Goal: Transaction & Acquisition: Purchase product/service

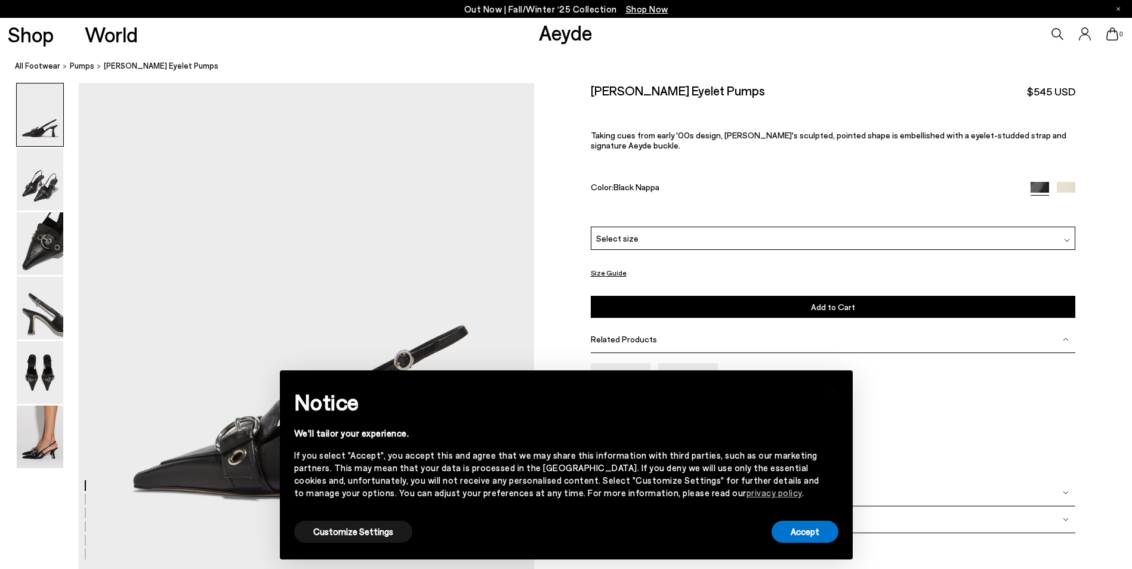
click at [39, 417] on img at bounding box center [40, 437] width 47 height 63
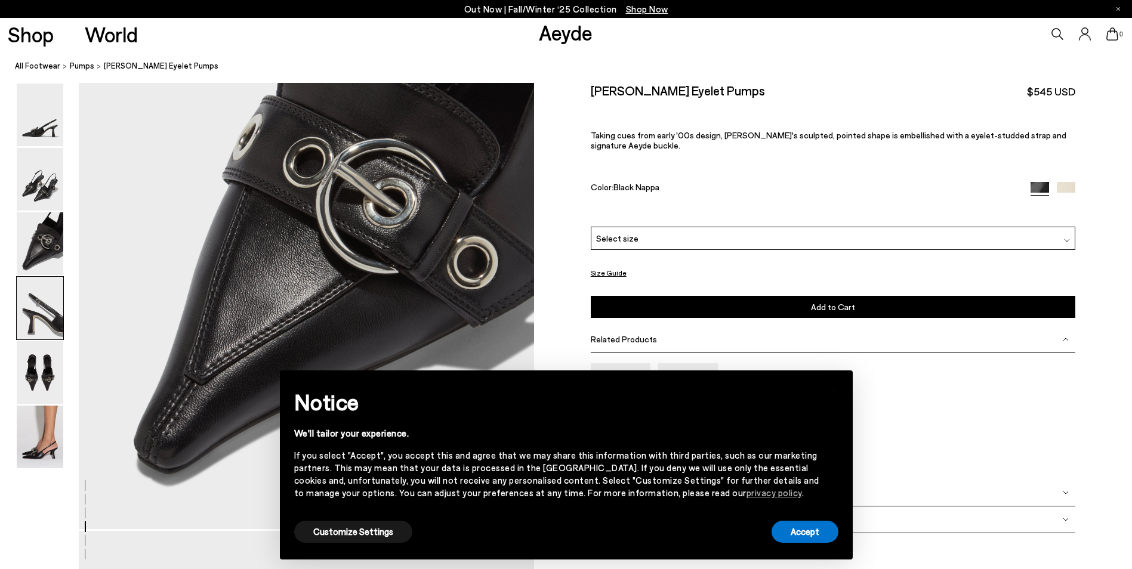
scroll to position [3006, 0]
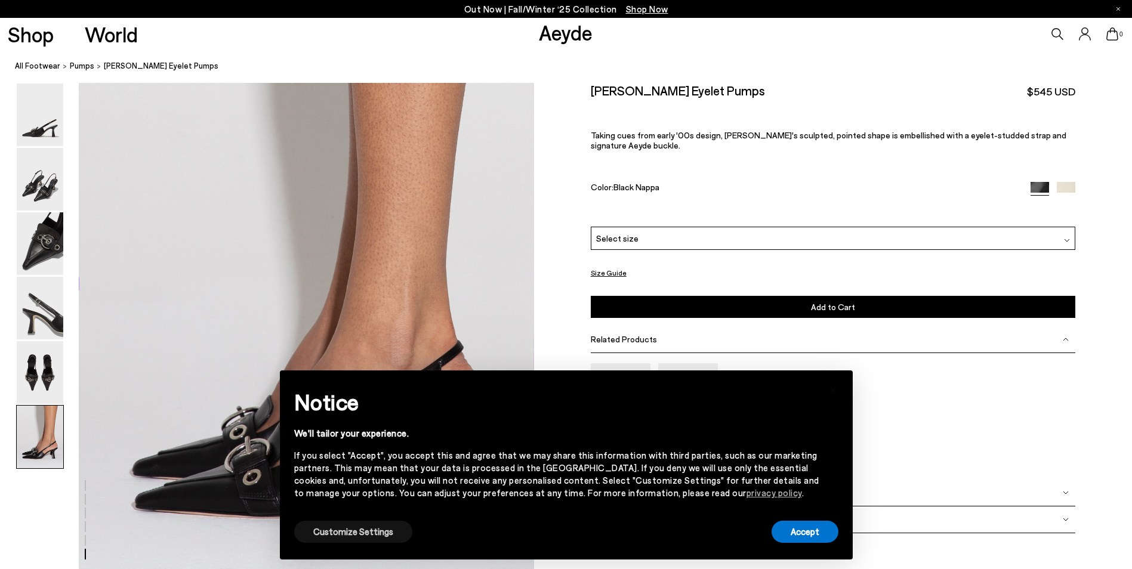
click at [358, 532] on button "Customize Settings" at bounding box center [353, 532] width 118 height 22
drag, startPoint x: 421, startPoint y: 523, endPoint x: 462, endPoint y: 525, distance: 41.2
click at [421, 523] on div "Customize Settings Accept" at bounding box center [566, 532] width 544 height 27
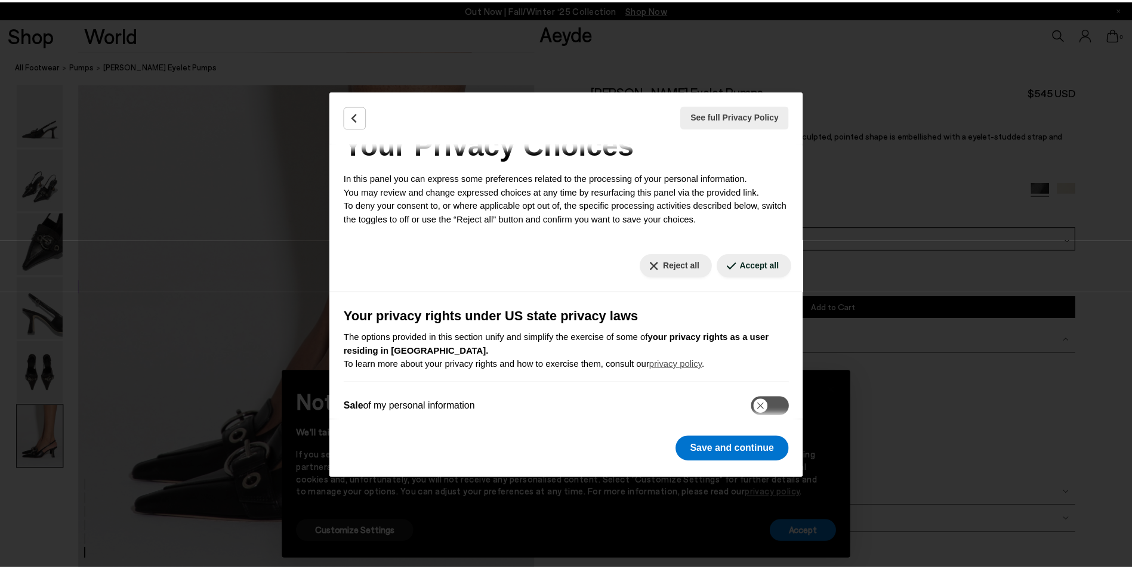
scroll to position [60, 0]
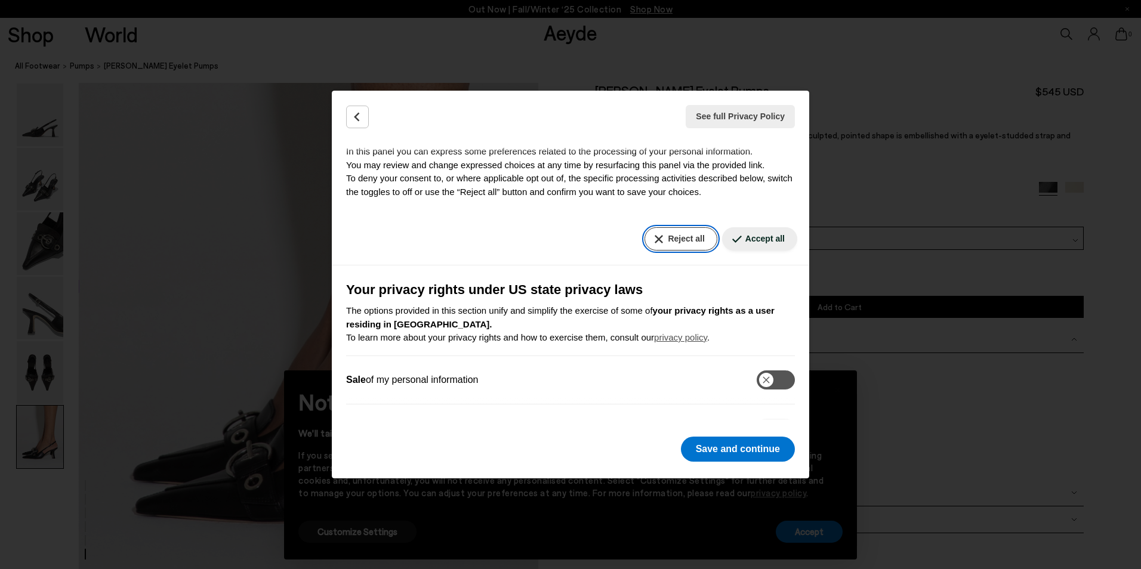
click at [667, 248] on button "Reject all" at bounding box center [680, 238] width 72 height 23
click at [717, 452] on button "Save and continue" at bounding box center [738, 449] width 114 height 25
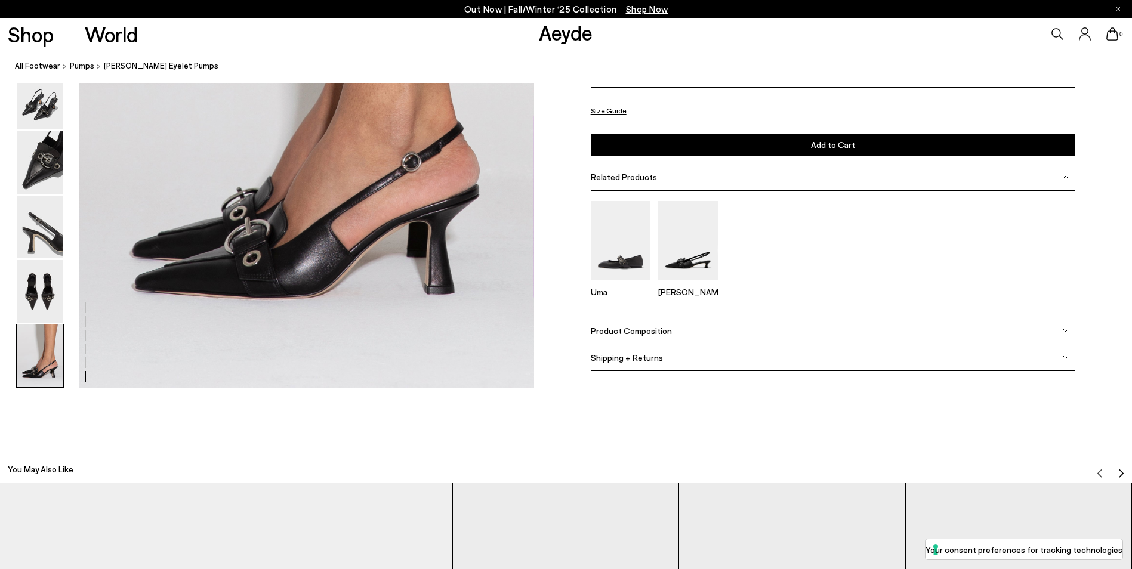
scroll to position [3088, 0]
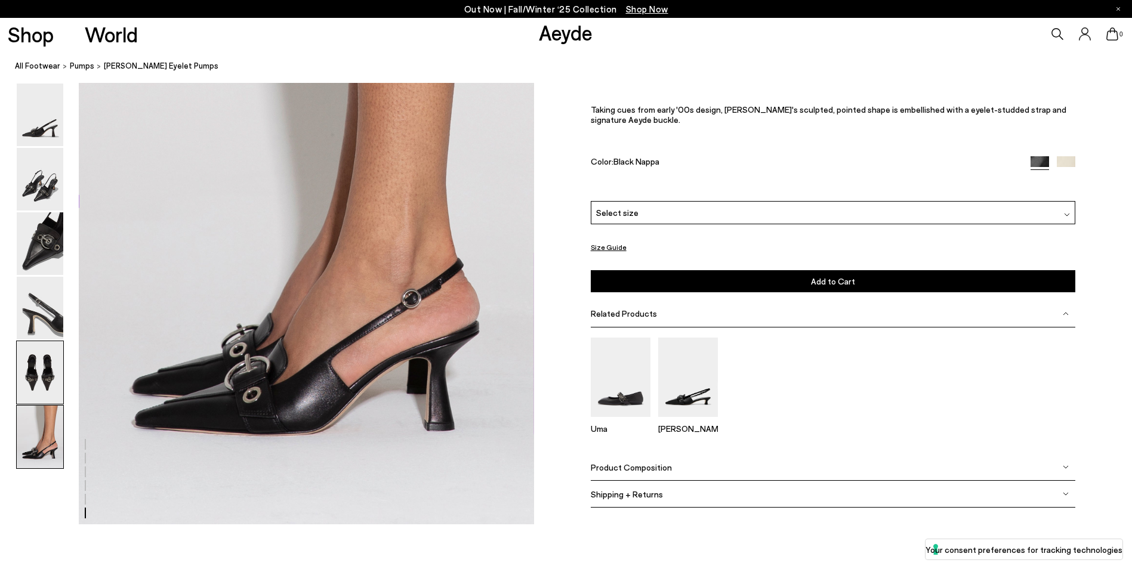
click at [57, 366] on img at bounding box center [40, 372] width 47 height 63
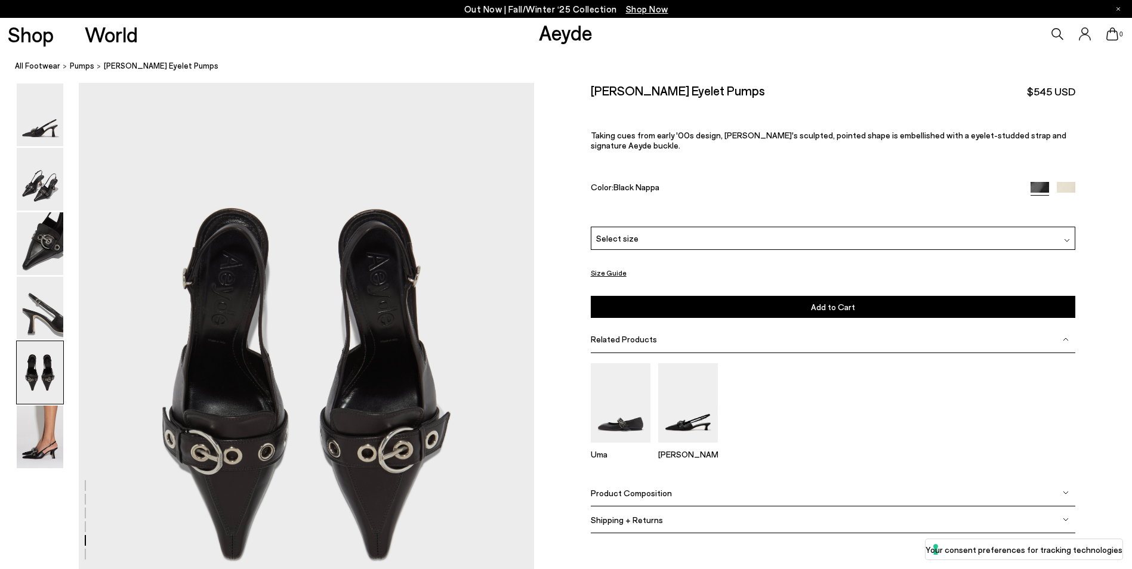
scroll to position [2315, 0]
click at [56, 313] on img at bounding box center [40, 308] width 47 height 63
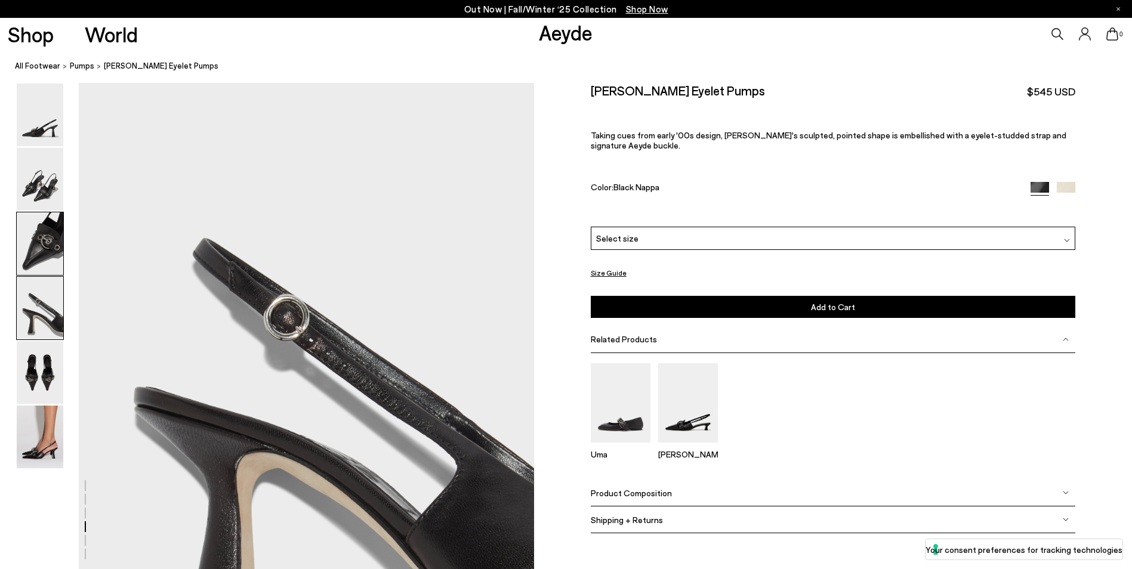
click at [49, 262] on img at bounding box center [40, 243] width 47 height 63
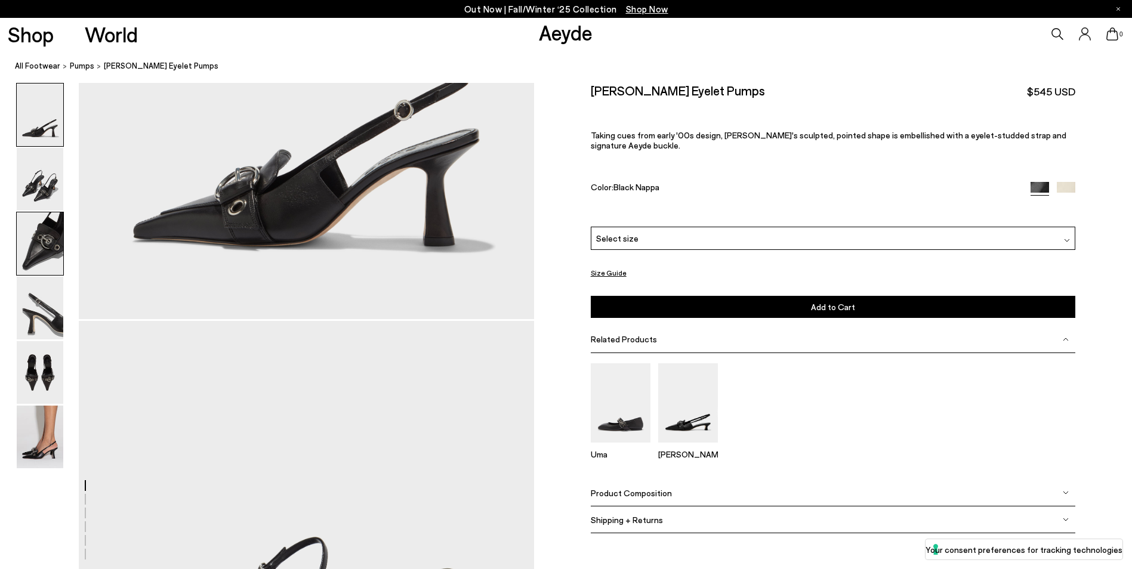
scroll to position [0, 0]
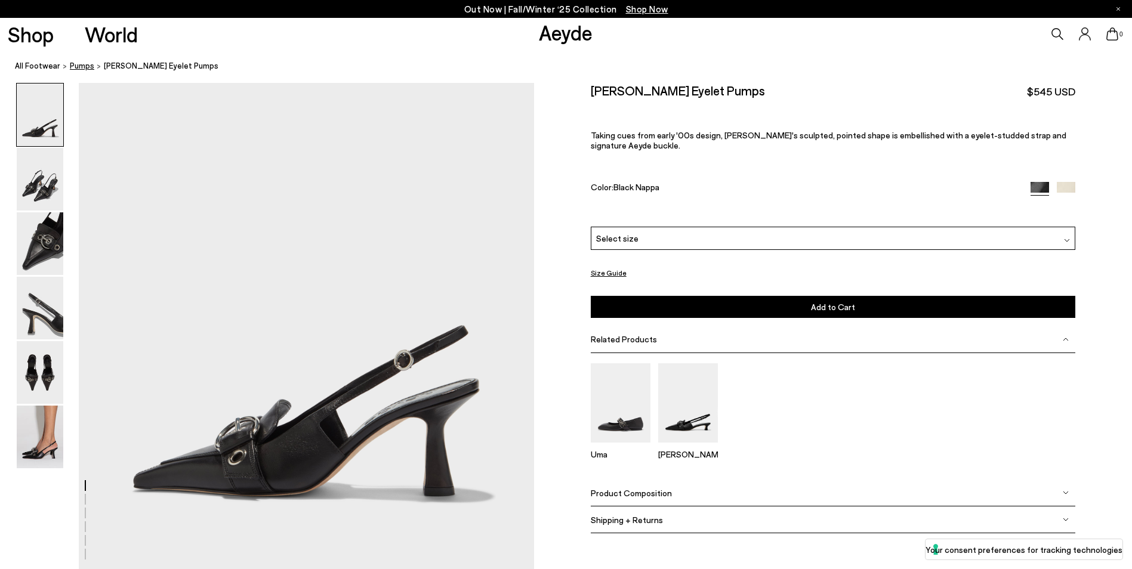
click at [80, 66] on span "pumps" at bounding box center [82, 66] width 24 height 10
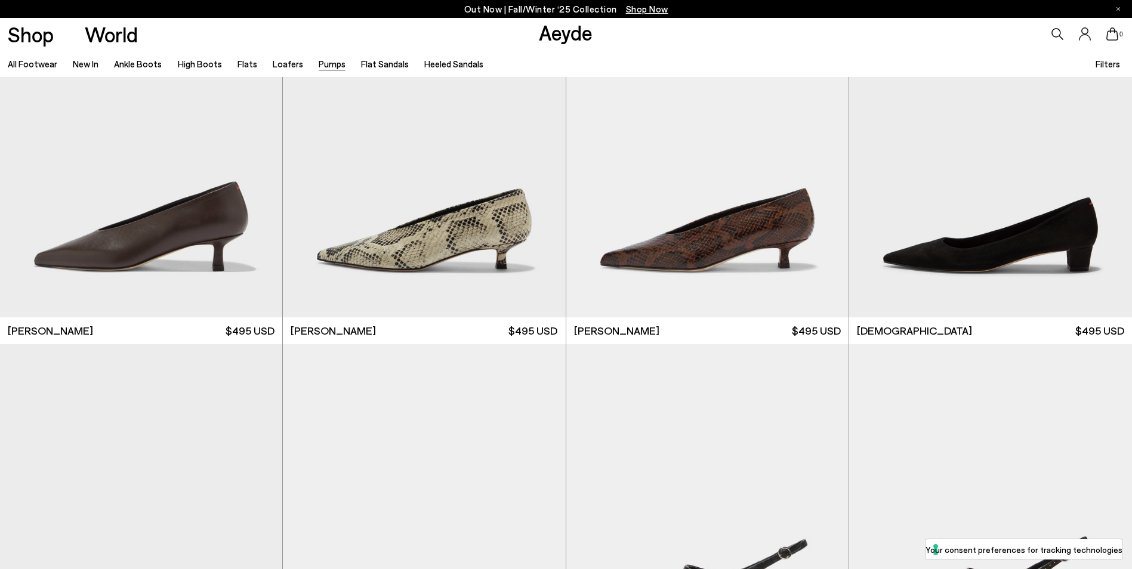
scroll to position [2148, 0]
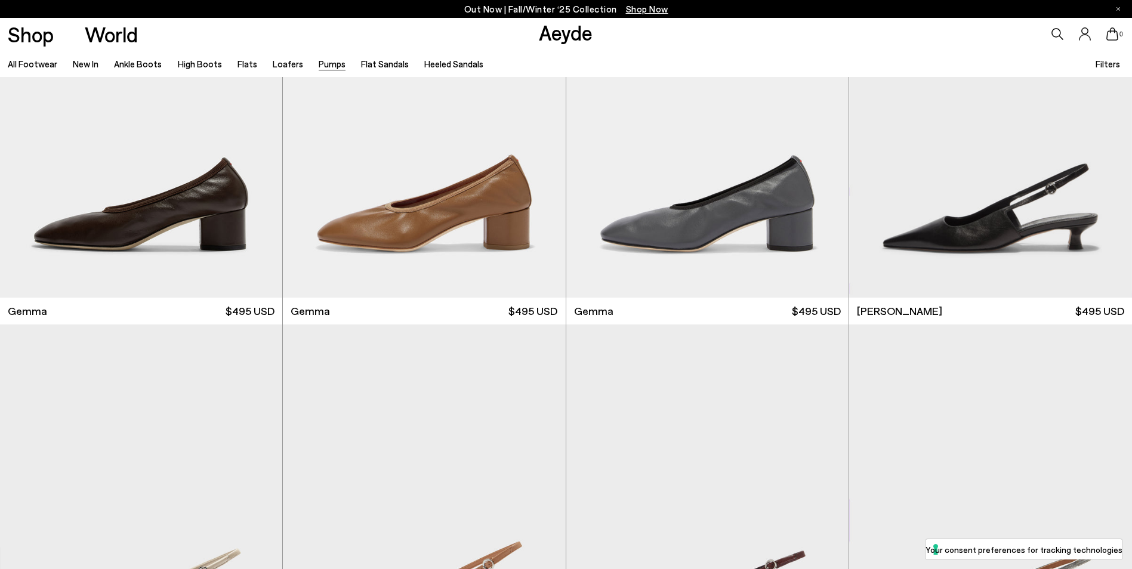
scroll to position [4416, 0]
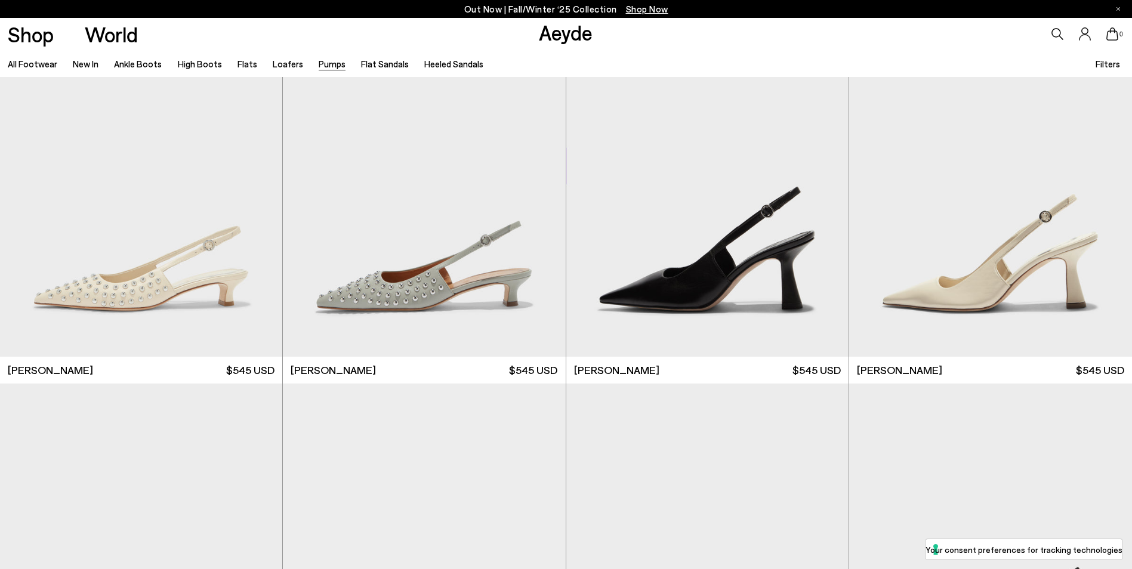
scroll to position [5729, 0]
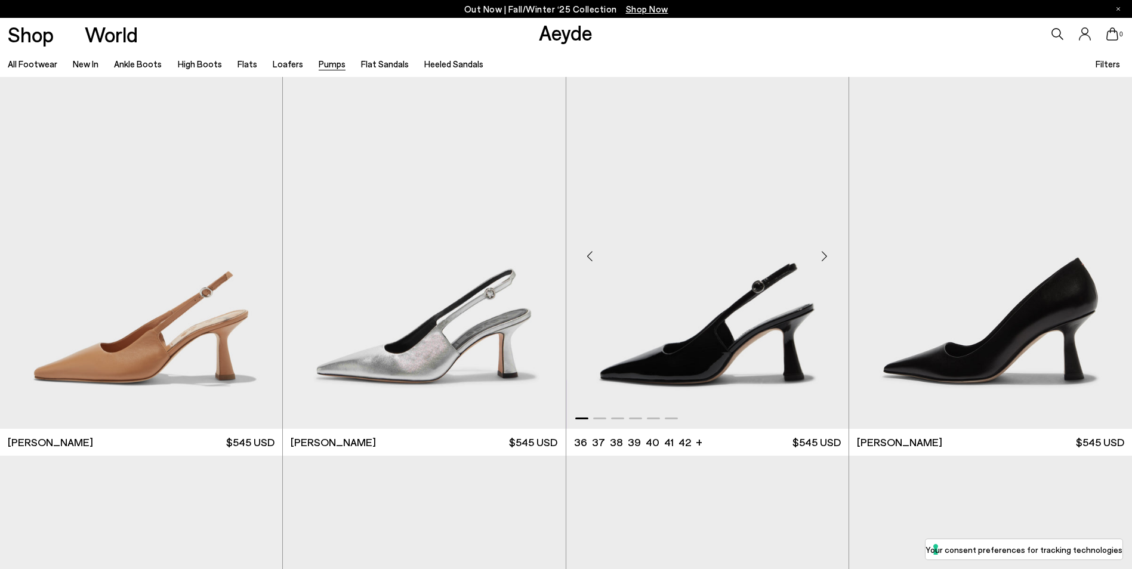
click at [823, 256] on div "Next slide" at bounding box center [825, 256] width 36 height 36
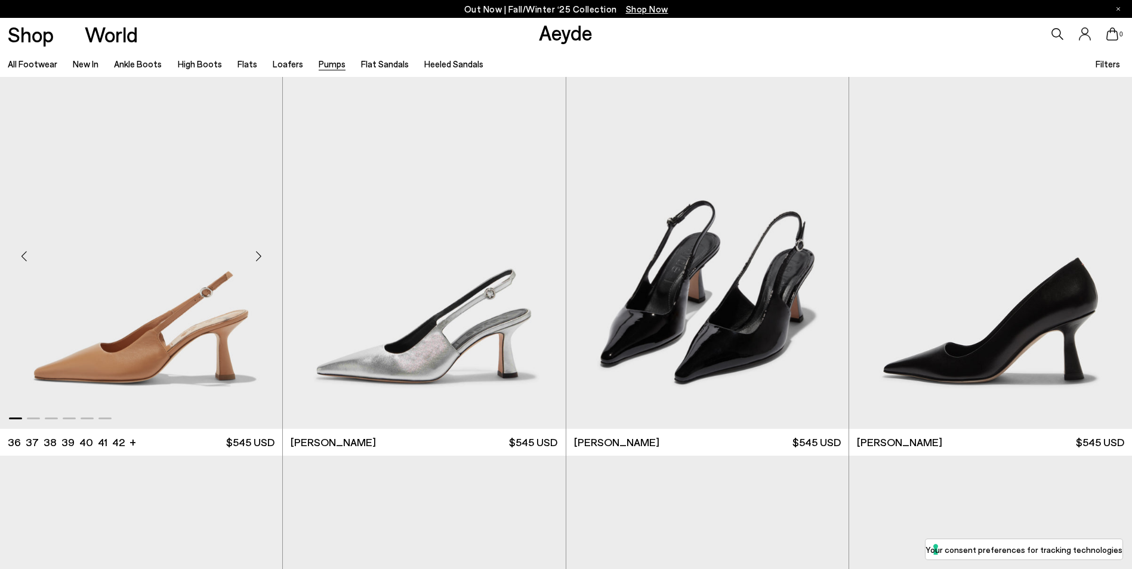
click at [263, 260] on div "Next slide" at bounding box center [258, 256] width 36 height 36
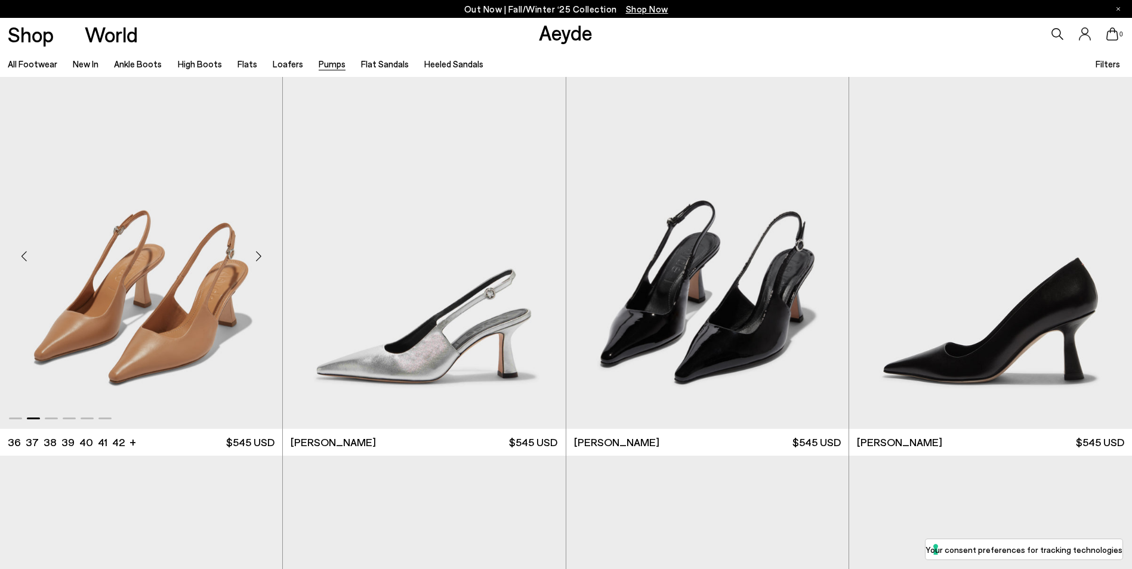
click at [264, 258] on div "Next slide" at bounding box center [258, 256] width 36 height 36
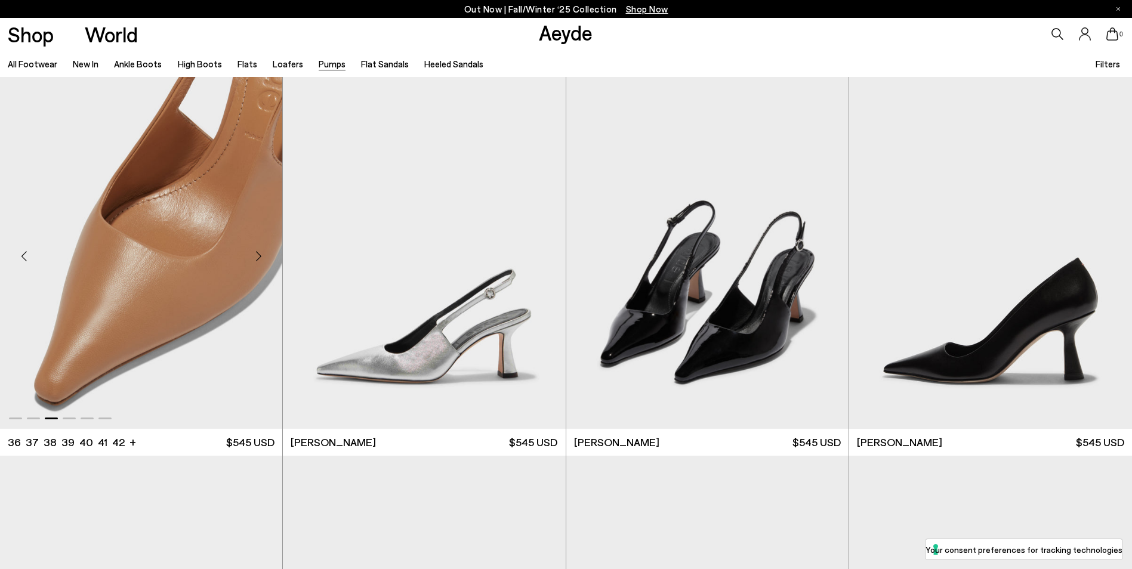
click at [264, 258] on div "Next slide" at bounding box center [258, 256] width 36 height 36
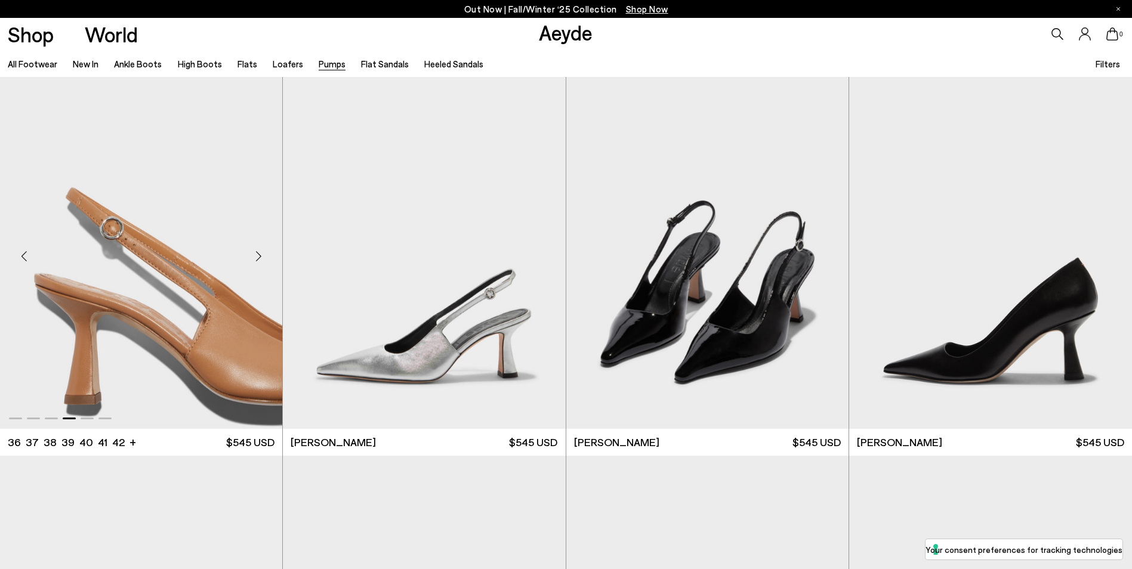
click at [264, 258] on div "Next slide" at bounding box center [258, 256] width 36 height 36
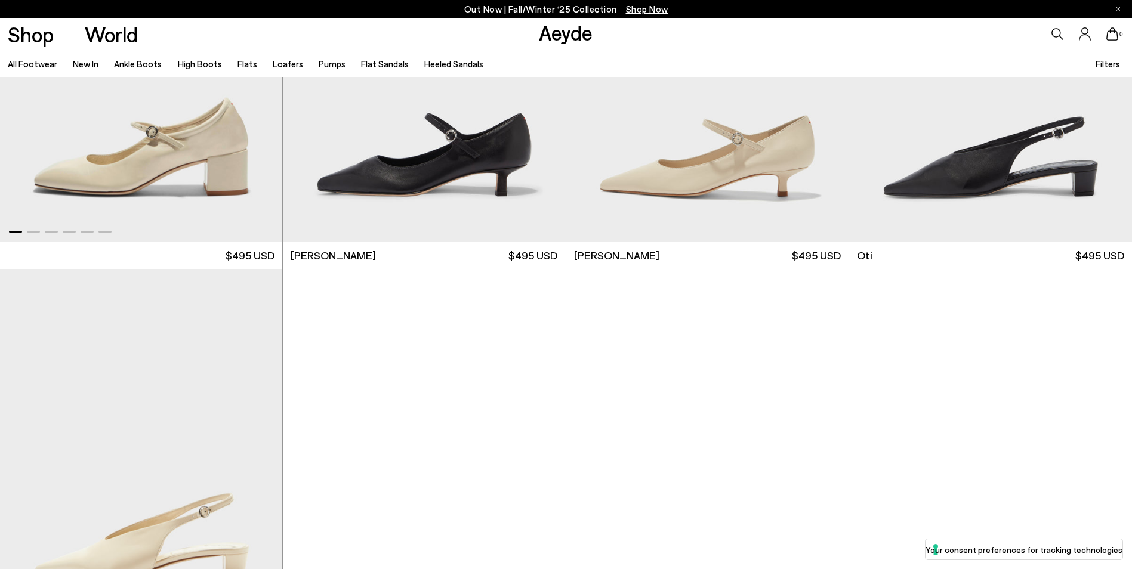
scroll to position [6803, 0]
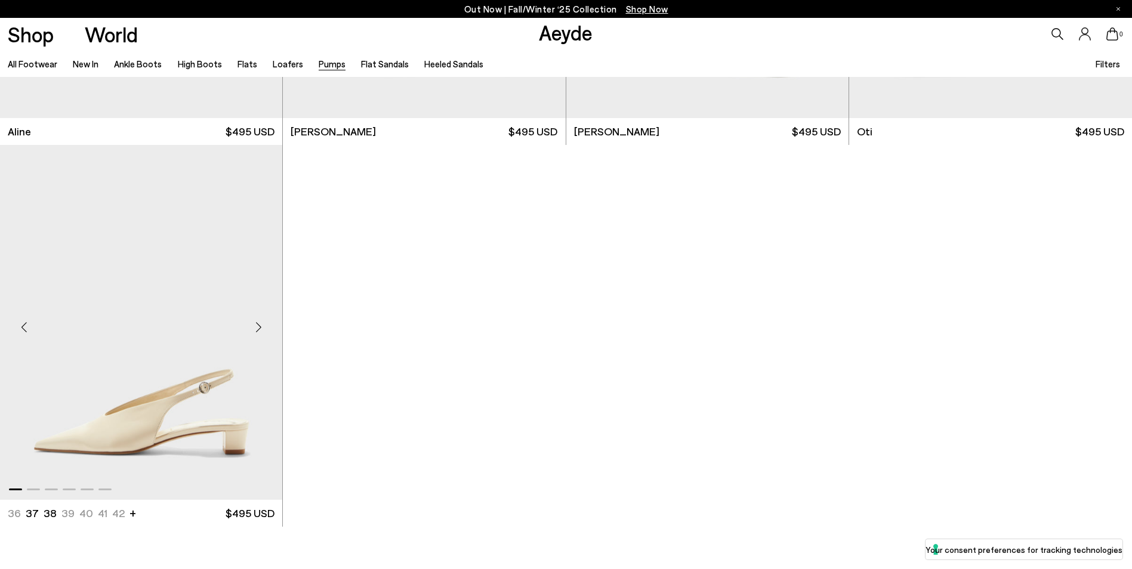
click at [263, 331] on div "Next slide" at bounding box center [258, 327] width 36 height 36
